Goal: Information Seeking & Learning: Understand process/instructions

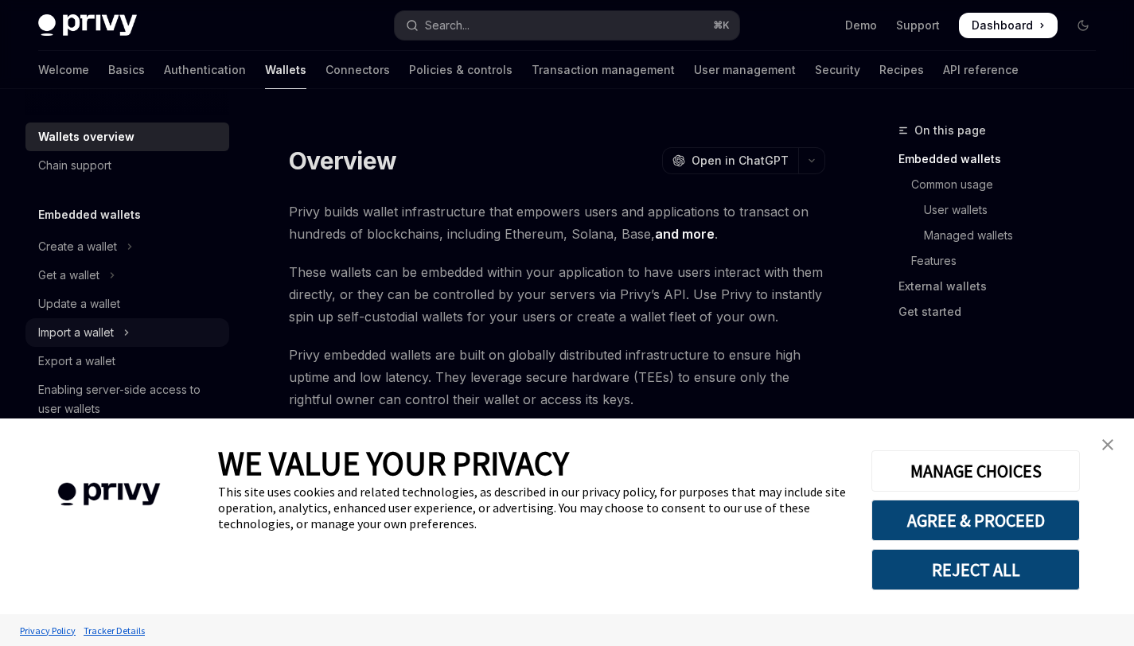
type textarea "*"
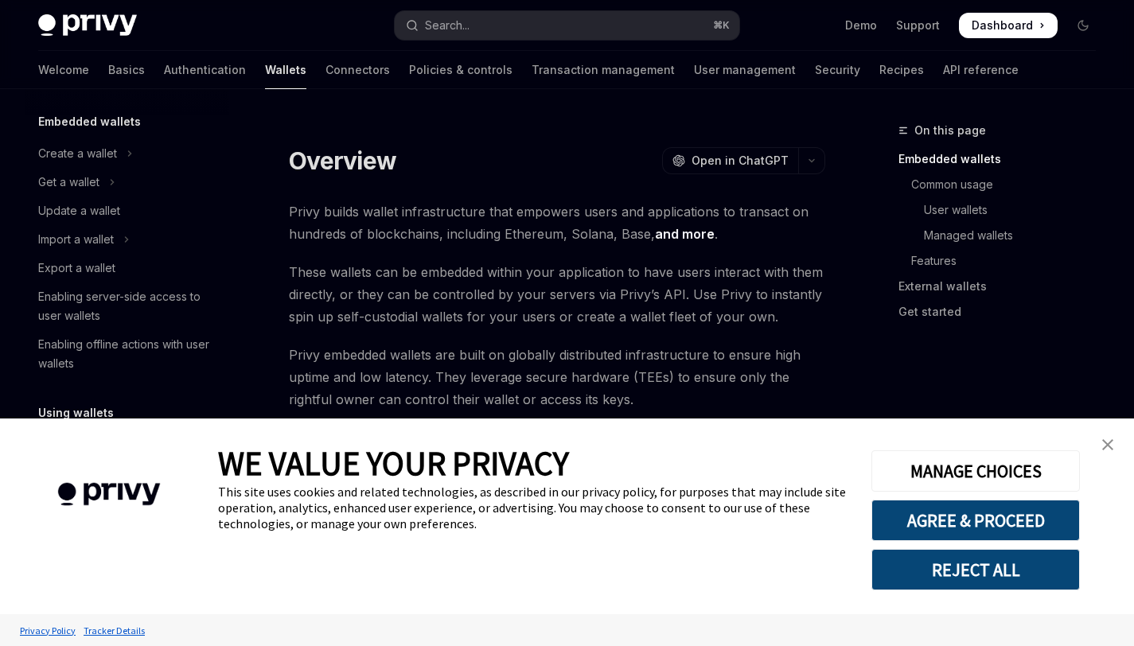
scroll to position [107, 0]
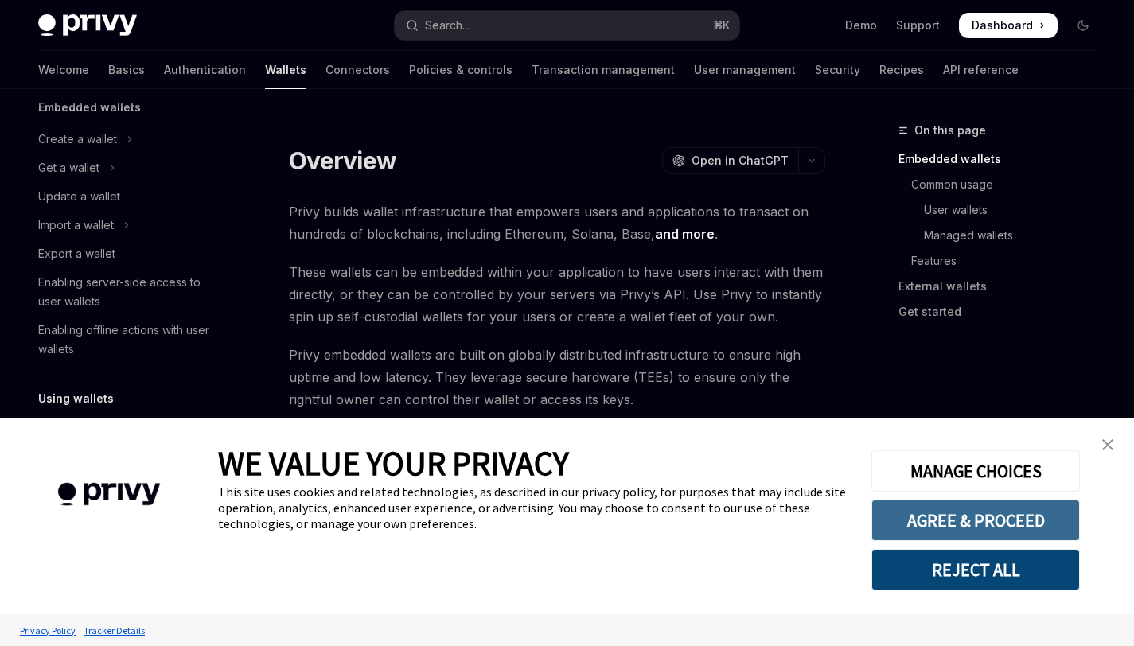
click at [1012, 512] on button "AGREE & PROCEED" at bounding box center [976, 520] width 209 height 41
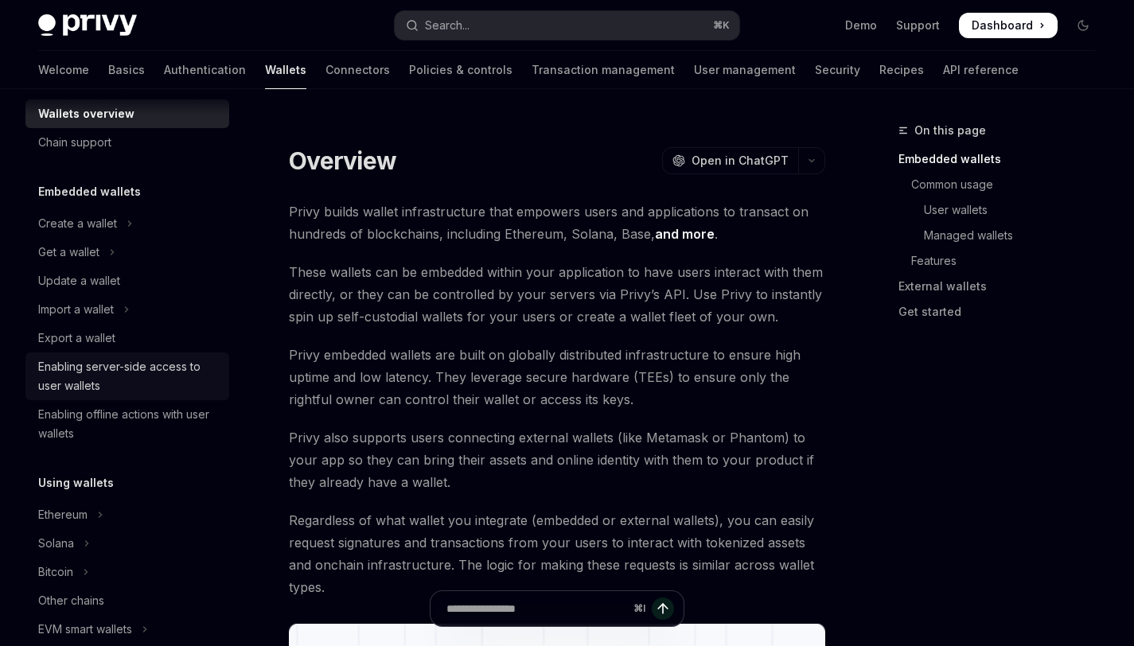
scroll to position [129, 0]
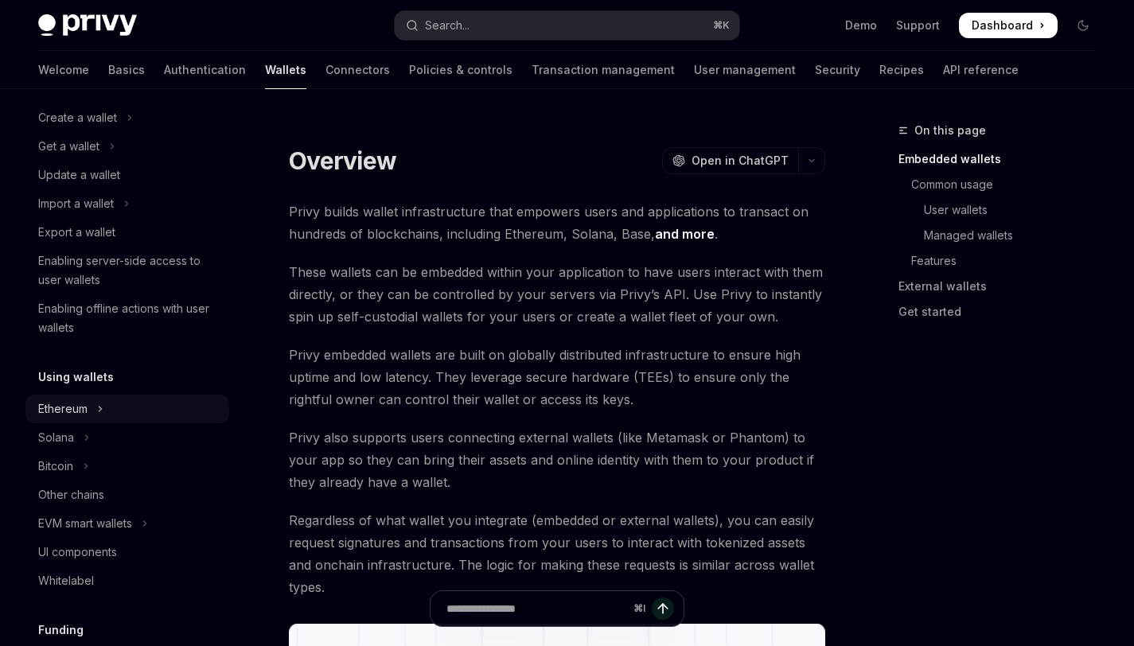
click at [100, 412] on icon "Toggle Ethereum section" at bounding box center [100, 409] width 6 height 19
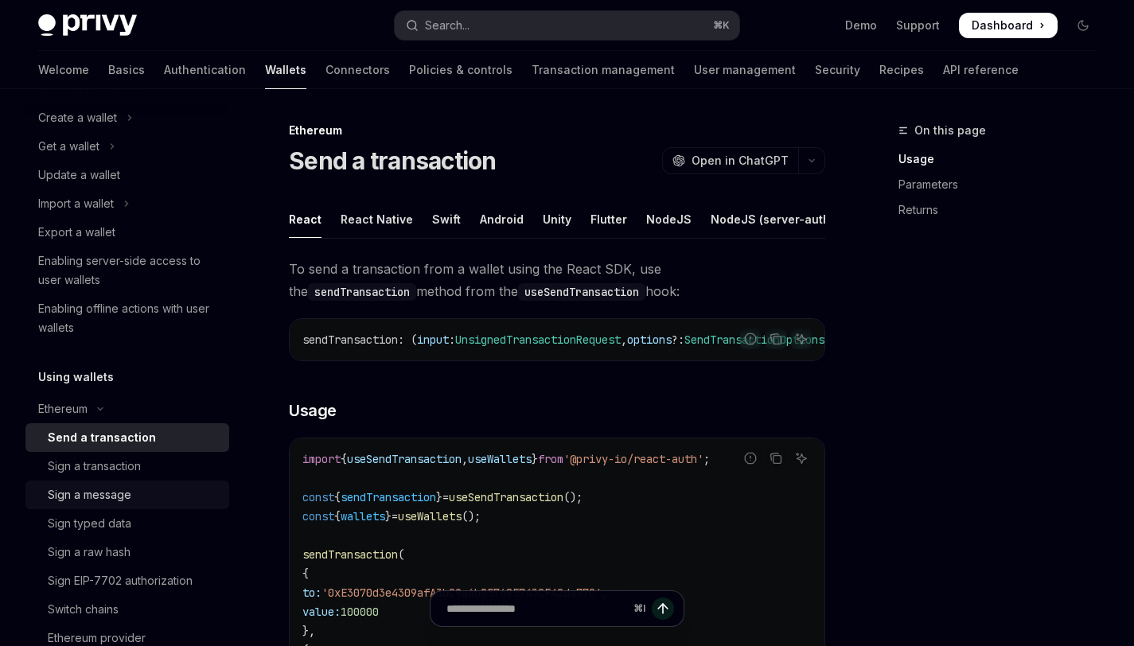
click at [145, 491] on div "Sign a message" at bounding box center [134, 495] width 172 height 19
type textarea "*"
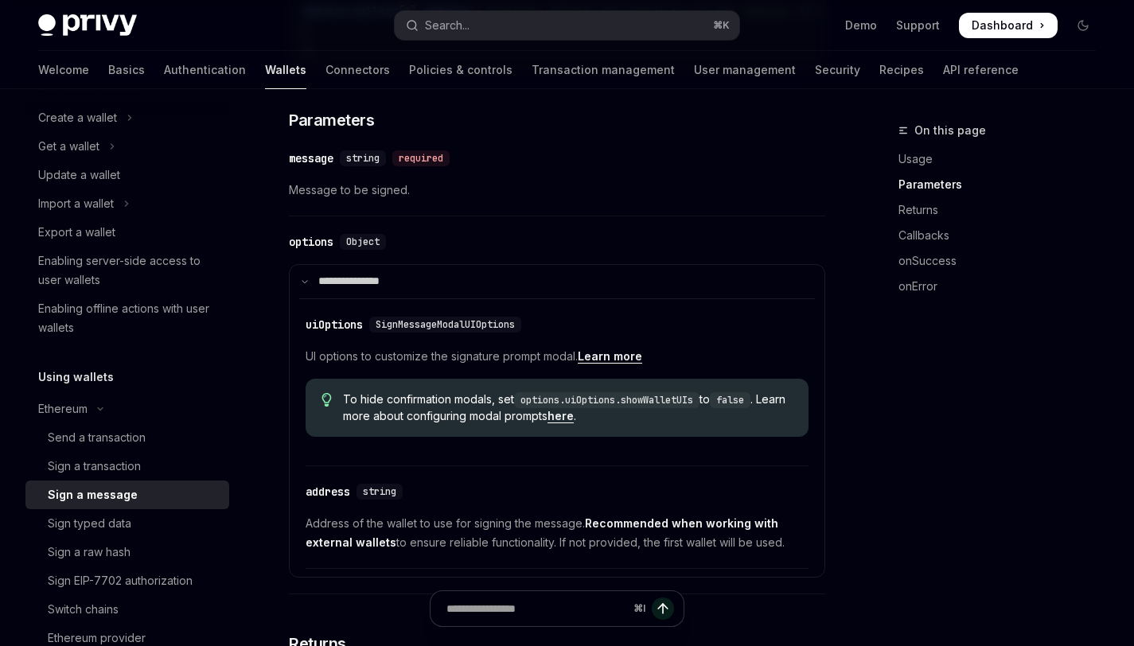
scroll to position [736, 0]
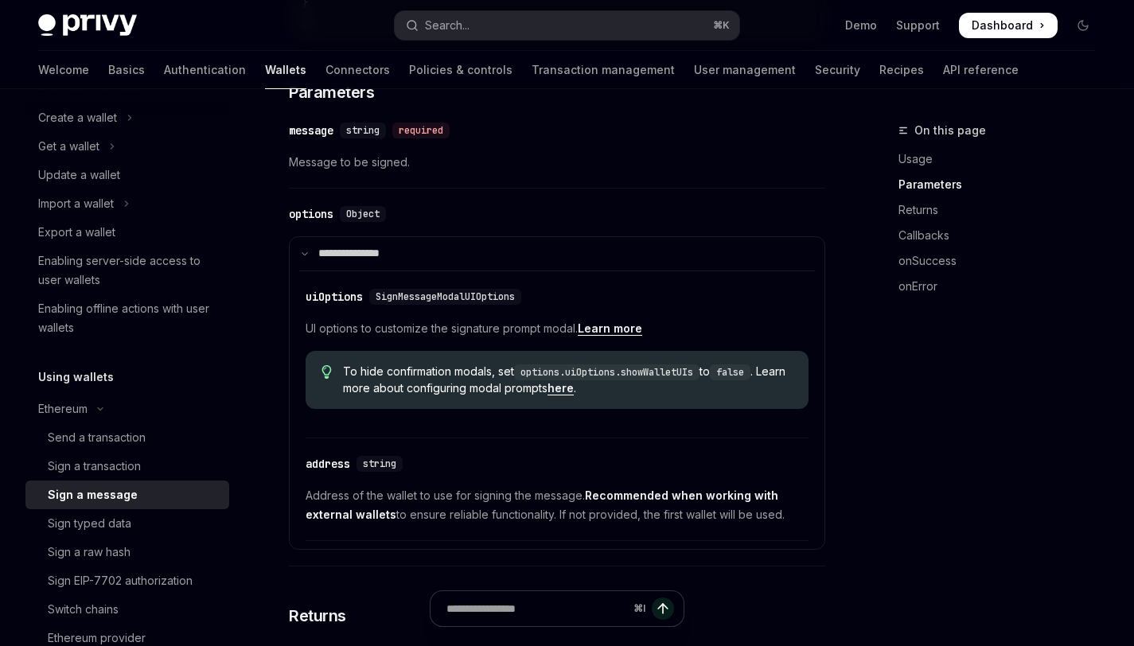
click at [616, 338] on span "UI options to customize the signature prompt modal. Learn more" at bounding box center [557, 328] width 503 height 19
click at [615, 336] on link "Learn more" at bounding box center [610, 329] width 64 height 14
click at [428, 384] on span "To hide confirmation modals, set options.uiOptions.showWalletUIs to false . Lea…" at bounding box center [568, 380] width 450 height 33
click at [683, 396] on span "To hide confirmation modals, set options.uiOptions.showWalletUIs to false . Lea…" at bounding box center [568, 380] width 450 height 33
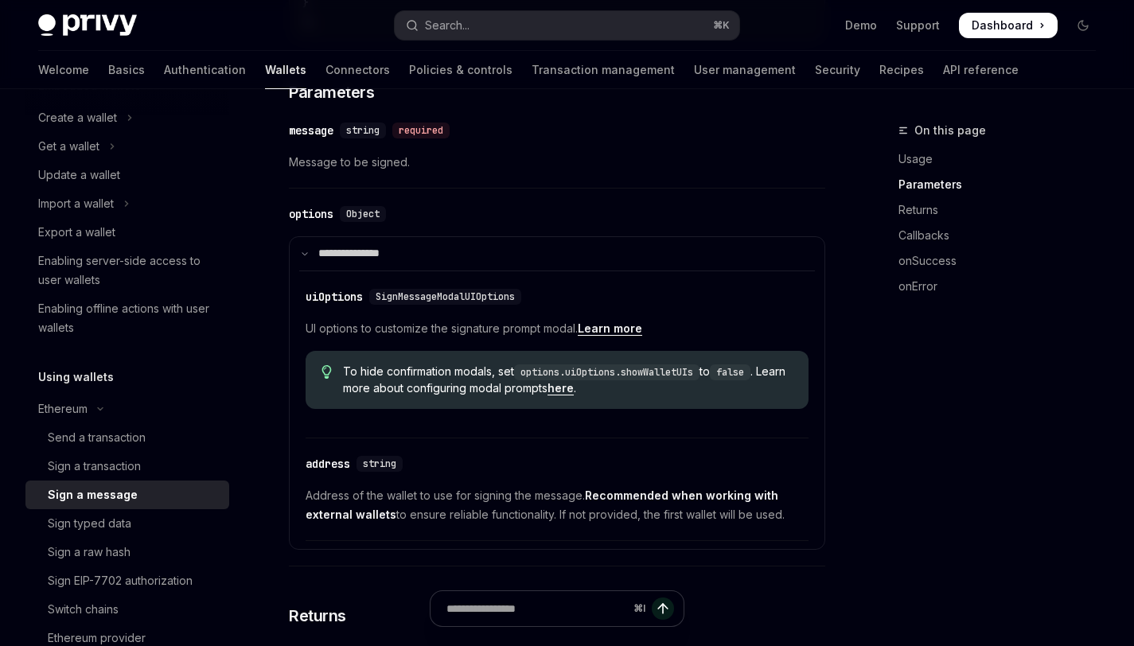
click at [683, 396] on span "To hide confirmation modals, set options.uiOptions.showWalletUIs to false . Lea…" at bounding box center [568, 380] width 450 height 33
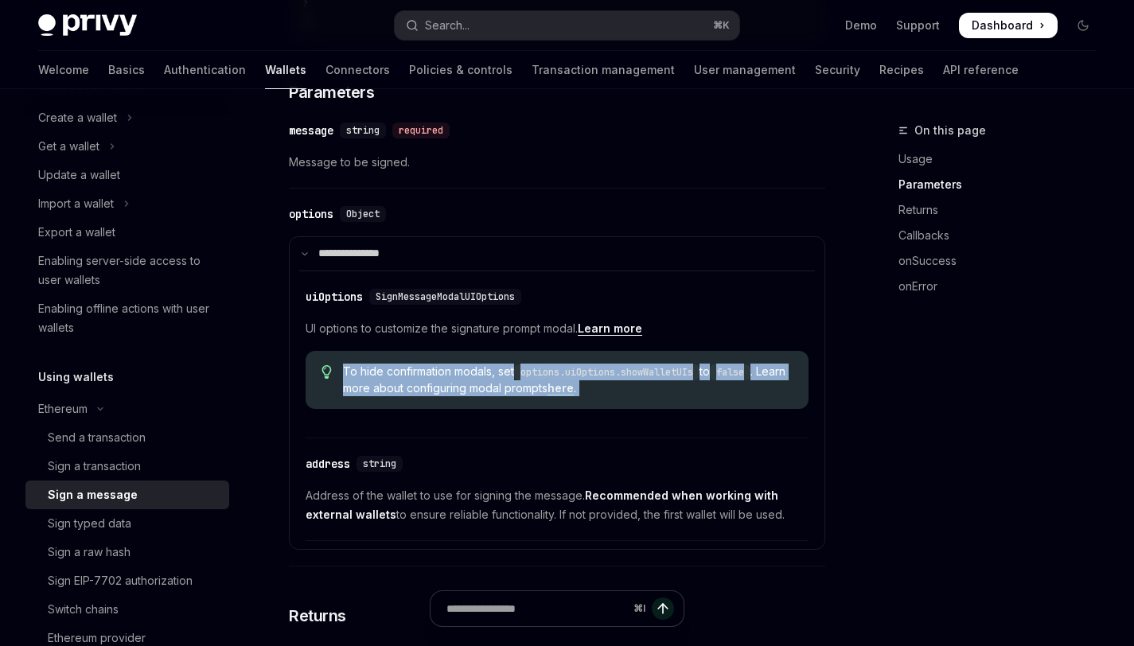
click at [683, 396] on span "To hide confirmation modals, set options.uiOptions.showWalletUIs to false . Lea…" at bounding box center [568, 380] width 450 height 33
click at [701, 396] on span "To hide confirmation modals, set options.uiOptions.showWalletUIs to false . Lea…" at bounding box center [568, 380] width 450 height 33
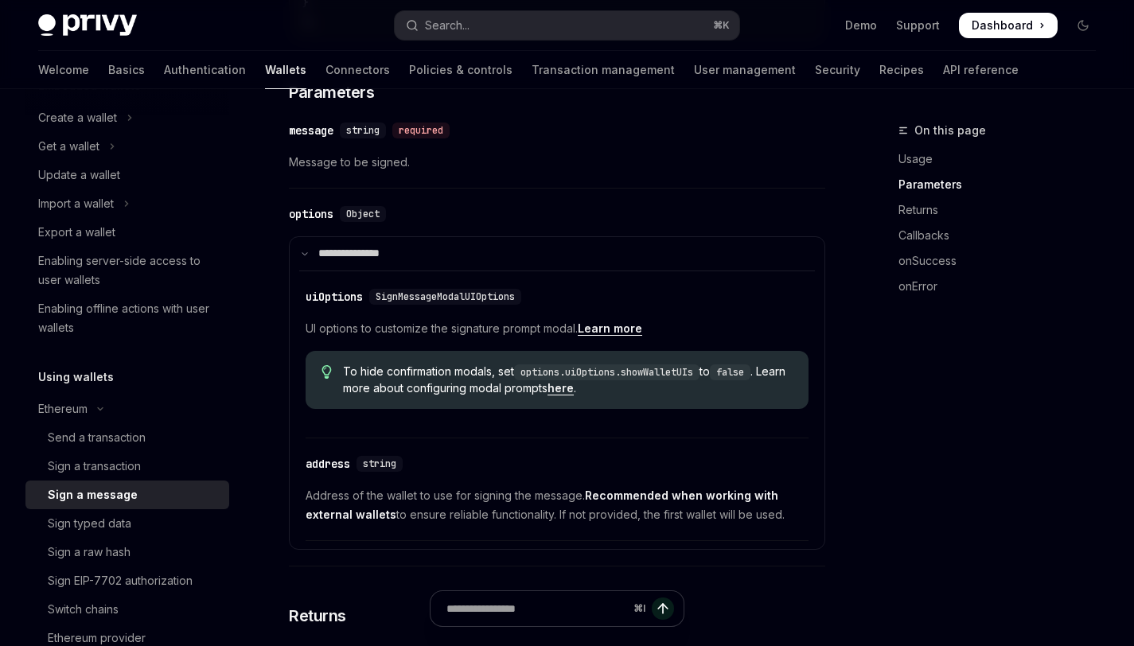
click at [701, 396] on span "To hide confirmation modals, set options.uiOptions.showWalletUIs to false . Lea…" at bounding box center [568, 380] width 450 height 33
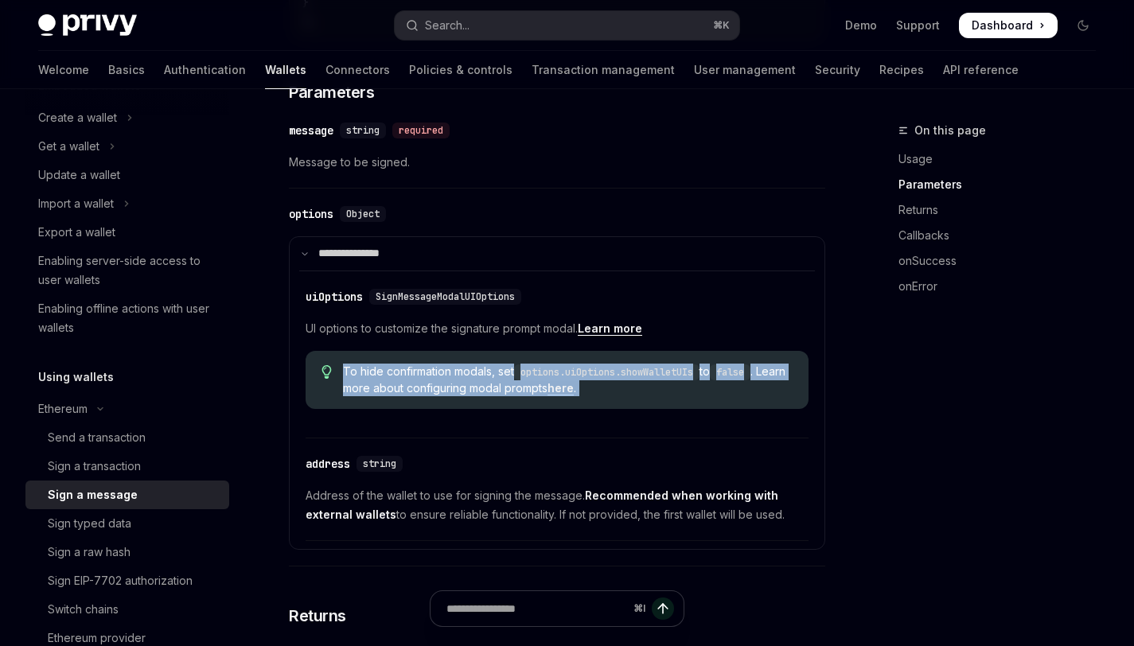
click at [701, 396] on span "To hide confirmation modals, set options.uiOptions.showWalletUIs to false . Lea…" at bounding box center [568, 380] width 450 height 33
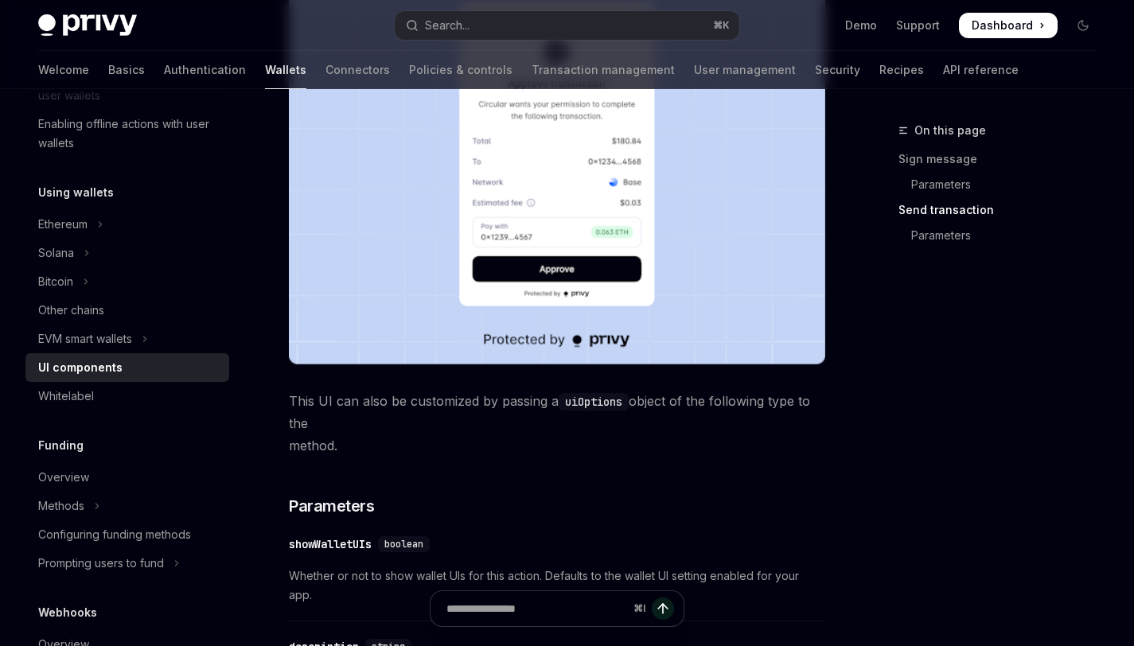
scroll to position [1532, 0]
